Goal: Find specific page/section: Find specific page/section

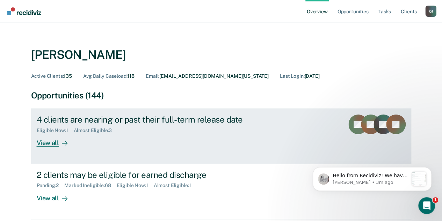
click at [47, 136] on div "View all" at bounding box center [56, 140] width 39 height 14
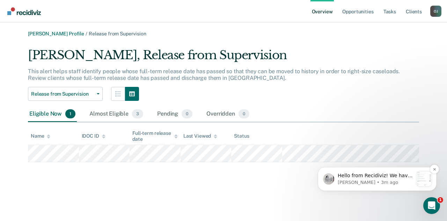
click at [377, 182] on p "[PERSON_NAME] • 3m ago" at bounding box center [375, 182] width 75 height 6
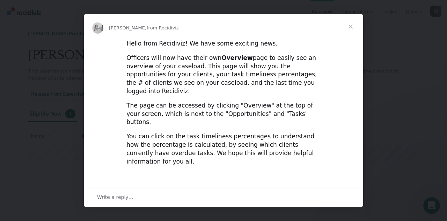
click at [350, 26] on span "Close" at bounding box center [350, 26] width 25 height 25
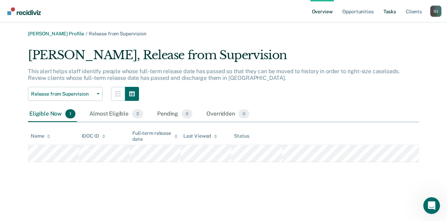
click at [394, 13] on link "Tasks" at bounding box center [389, 11] width 15 height 22
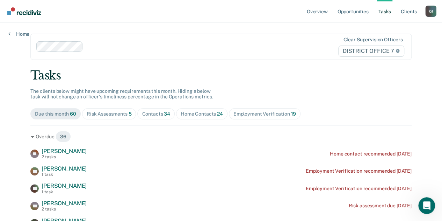
click at [189, 114] on div "Home Contacts 24" at bounding box center [202, 114] width 42 height 6
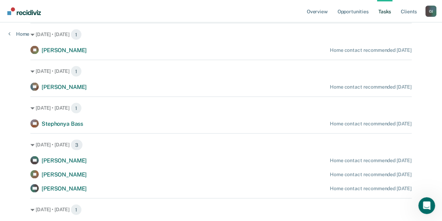
scroll to position [711, 0]
